Goal: Information Seeking & Learning: Compare options

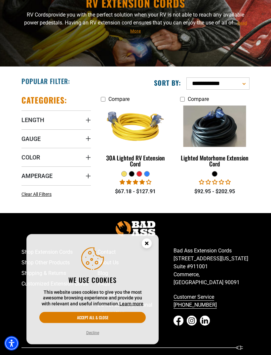
scroll to position [66, 0]
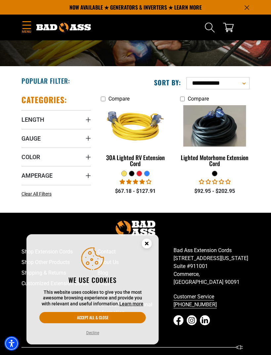
click at [145, 128] on img at bounding box center [136, 126] width 70 height 63
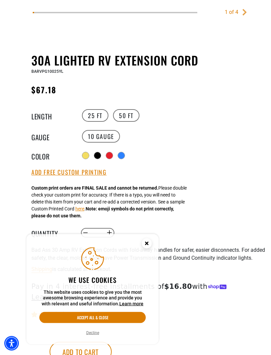
click at [242, 314] on div "9 reviews No questions" at bounding box center [148, 314] width 235 height 8
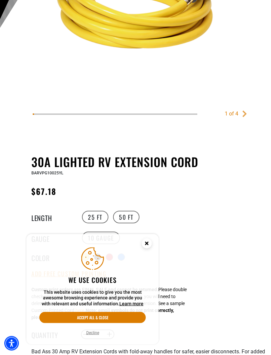
scroll to position [186, 0]
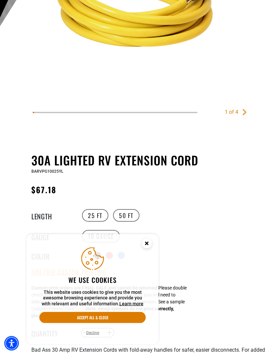
click at [128, 218] on label "50 FT" at bounding box center [126, 215] width 26 height 13
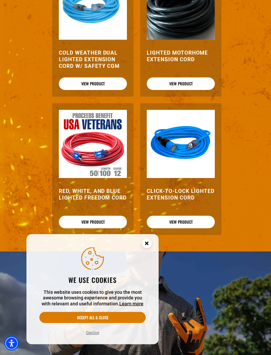
scroll to position [836, 0]
click at [202, 165] on img at bounding box center [181, 144] width 68 height 68
click at [205, 216] on link "View Product" at bounding box center [181, 222] width 68 height 13
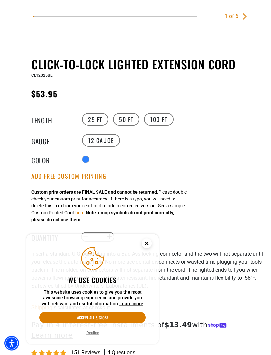
scroll to position [286, 0]
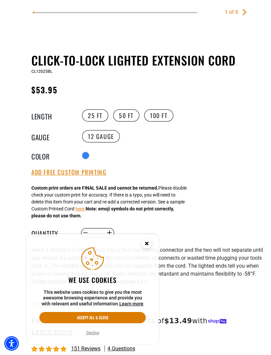
click at [158, 115] on label "100 FT" at bounding box center [158, 115] width 29 height 13
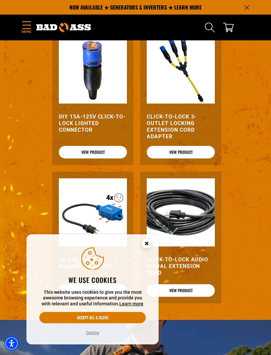
scroll to position [804, 0]
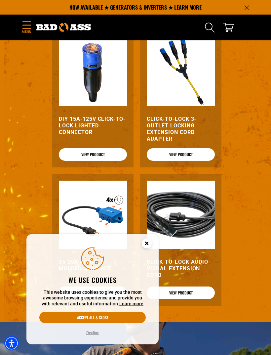
click at [198, 221] on img at bounding box center [181, 215] width 68 height 68
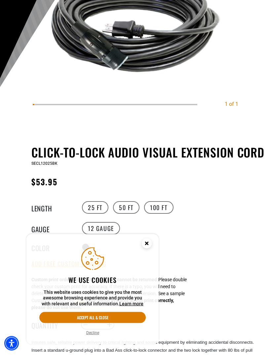
scroll to position [126, 0]
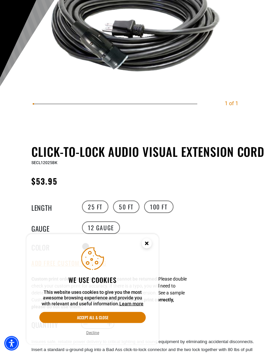
click at [163, 204] on label "100 FT" at bounding box center [158, 207] width 29 height 13
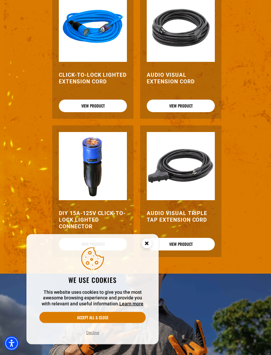
scroll to position [785, 0]
click at [95, 112] on link "View Product" at bounding box center [93, 106] width 68 height 13
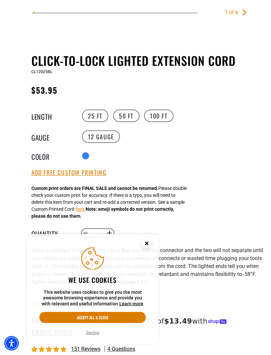
scroll to position [286, 0]
click at [126, 118] on label "50 FT" at bounding box center [126, 115] width 26 height 13
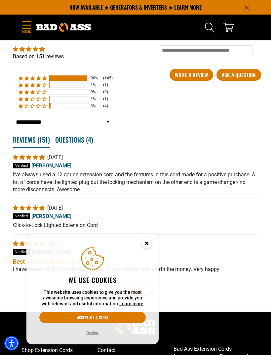
scroll to position [1228, 0]
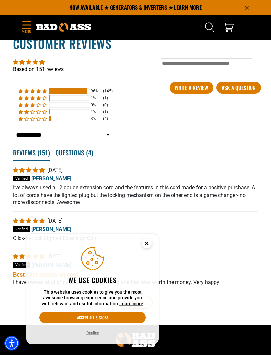
click at [77, 92] on div at bounding box center [68, 91] width 38 height 5
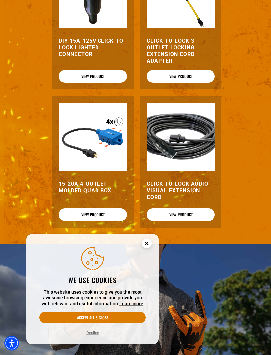
scroll to position [883, 0]
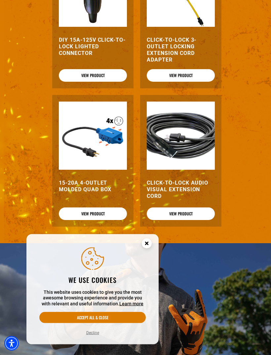
click at [197, 218] on link "View Product" at bounding box center [181, 214] width 68 height 13
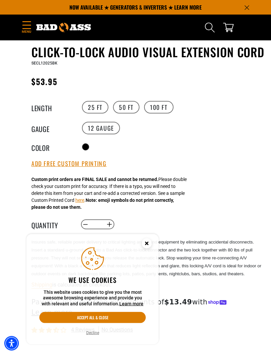
scroll to position [215, 0]
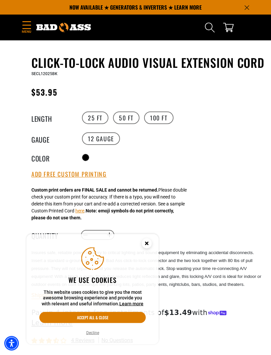
click at [127, 121] on label "50 FT" at bounding box center [126, 118] width 26 height 13
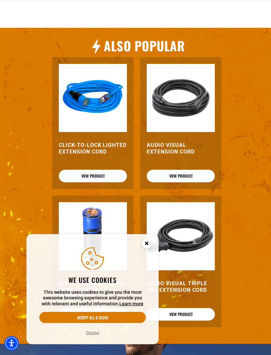
scroll to position [716, 0]
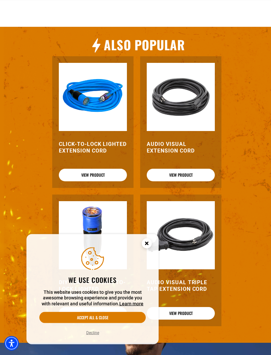
click at [95, 166] on div "Click-to-Lock Lighted Extension Cord View Product" at bounding box center [92, 123] width 81 height 132
click at [95, 172] on link "View Product" at bounding box center [93, 175] width 68 height 13
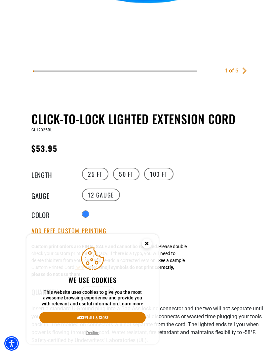
scroll to position [233, 0]
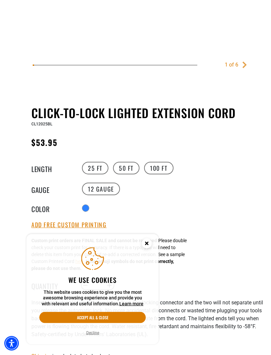
click at [123, 173] on label "50 FT" at bounding box center [126, 168] width 26 height 13
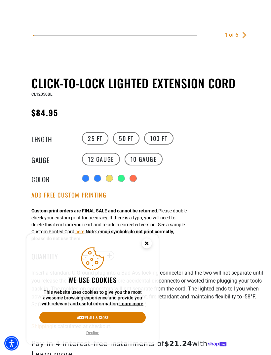
scroll to position [264, 0]
click at [138, 160] on label "10 Gauge products.product.variant_sold_out_or_unavailable" at bounding box center [144, 159] width 38 height 13
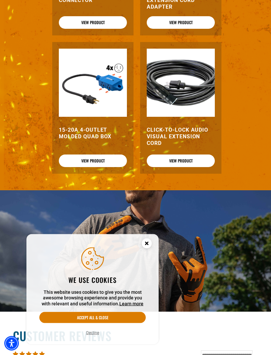
scroll to position [936, 0]
click at [192, 167] on link "View Product" at bounding box center [181, 160] width 68 height 13
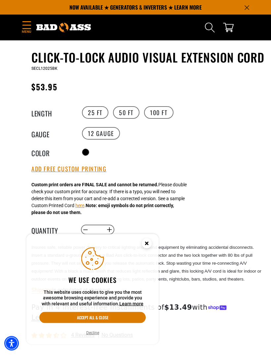
click at [126, 113] on label "50 FT" at bounding box center [126, 112] width 26 height 13
click at [99, 136] on label "12 Gauge" at bounding box center [101, 133] width 38 height 13
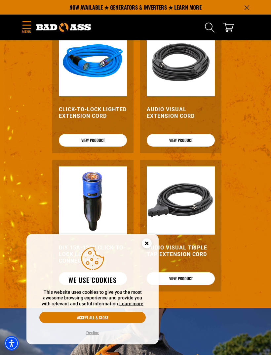
scroll to position [751, 0]
click at [83, 140] on link "View Product" at bounding box center [93, 140] width 68 height 13
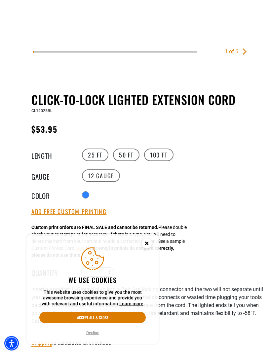
scroll to position [247, 0]
click at [37, 174] on legend "Gauge" at bounding box center [47, 175] width 33 height 9
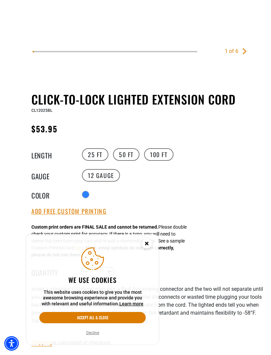
click at [95, 176] on label "12 Gauge" at bounding box center [101, 175] width 38 height 13
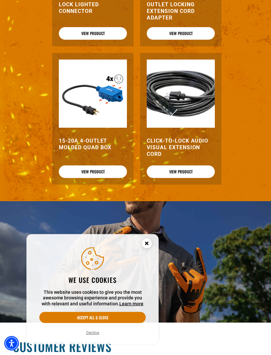
scroll to position [926, 0]
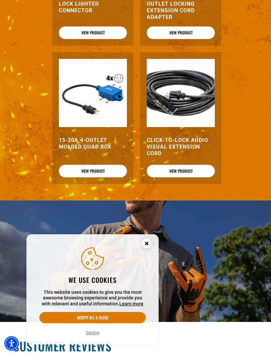
click at [195, 111] on img at bounding box center [181, 93] width 68 height 68
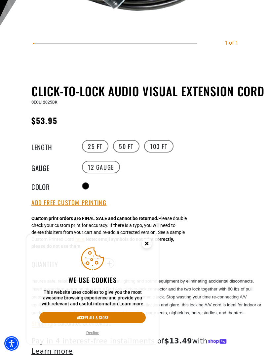
scroll to position [189, 0]
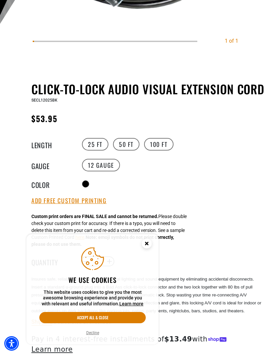
click at [94, 170] on label "12 Gauge" at bounding box center [101, 165] width 38 height 13
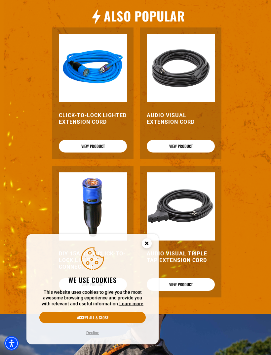
scroll to position [729, 0]
click at [82, 145] on link "View Product" at bounding box center [93, 146] width 68 height 13
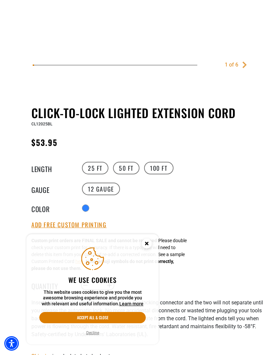
scroll to position [234, 0]
click at [124, 172] on label "50 FT" at bounding box center [126, 167] width 26 height 13
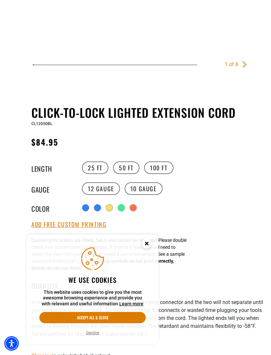
click at [210, 195] on fieldset "Gauge 12 Gauge 10 Gauge products.product.variant_sold_out_or_unavailable" at bounding box center [129, 188] width 196 height 15
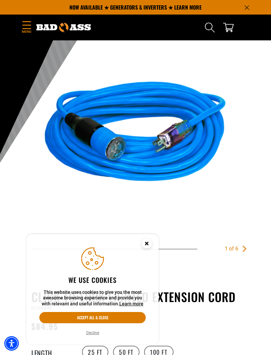
click at [198, 146] on img at bounding box center [136, 136] width 206 height 206
